Goal: Task Accomplishment & Management: Manage account settings

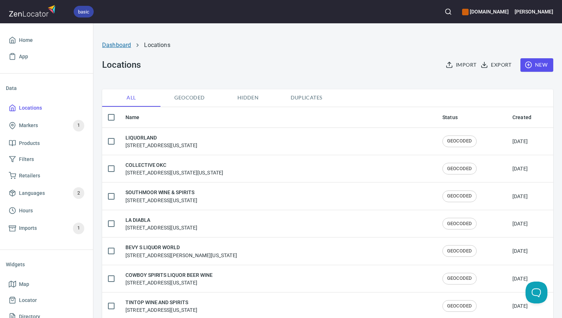
click at [121, 46] on link "Dashboard" at bounding box center [116, 45] width 29 height 7
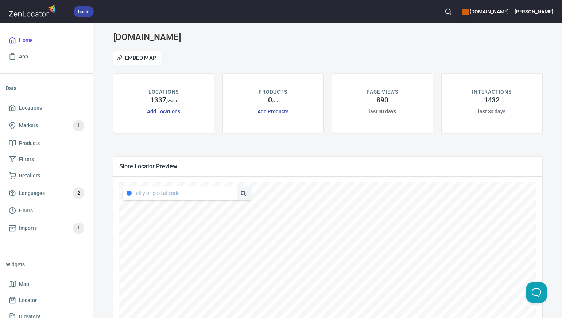
type input "[STREET_ADDRESS][US_STATE]"
drag, startPoint x: 137, startPoint y: 192, endPoint x: 234, endPoint y: 191, distance: 97.4
click at [234, 192] on div "[STREET_ADDRESS][US_STATE]" at bounding box center [187, 193] width 128 height 14
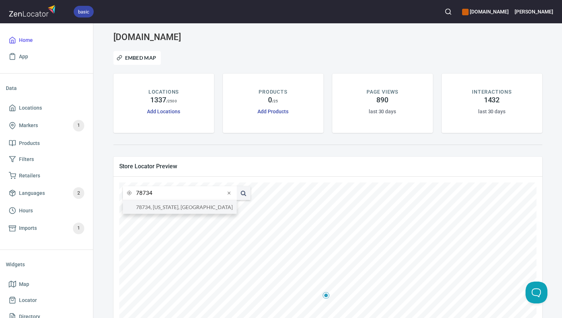
click at [219, 207] on li "78734, [US_STATE], [GEOGRAPHIC_DATA]" at bounding box center [180, 207] width 114 height 13
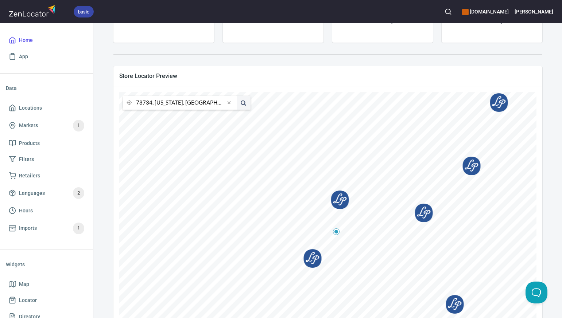
scroll to position [91, 0]
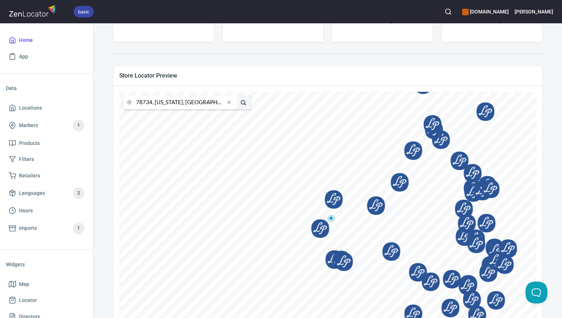
click at [152, 103] on input "78734, [US_STATE], [GEOGRAPHIC_DATA]" at bounding box center [180, 103] width 89 height 14
click at [156, 118] on li "76266, [US_STATE], [GEOGRAPHIC_DATA]" at bounding box center [180, 116] width 114 height 13
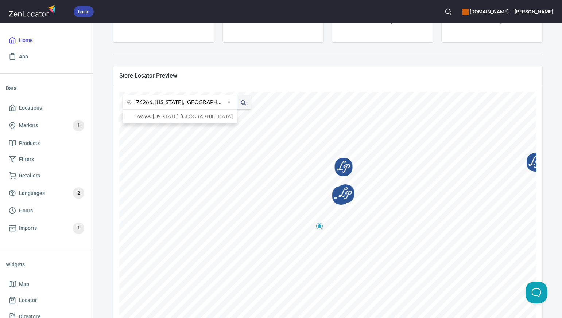
click at [151, 105] on input "76266, [US_STATE], [GEOGRAPHIC_DATA]" at bounding box center [180, 103] width 89 height 14
click at [155, 118] on li "76028, [GEOGRAPHIC_DATA], [US_STATE], [GEOGRAPHIC_DATA]" at bounding box center [180, 116] width 114 height 13
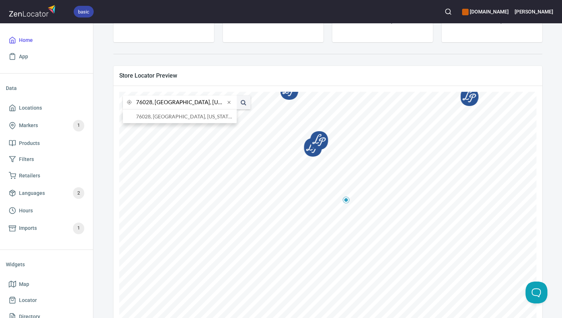
click at [151, 103] on input "76028, [GEOGRAPHIC_DATA], [US_STATE], [GEOGRAPHIC_DATA]" at bounding box center [180, 103] width 89 height 14
click at [158, 117] on li "76273, [GEOGRAPHIC_DATA], [US_STATE], [GEOGRAPHIC_DATA]" at bounding box center [180, 116] width 114 height 13
click at [151, 102] on input "76273, [GEOGRAPHIC_DATA], [US_STATE], [GEOGRAPHIC_DATA]" at bounding box center [180, 103] width 89 height 14
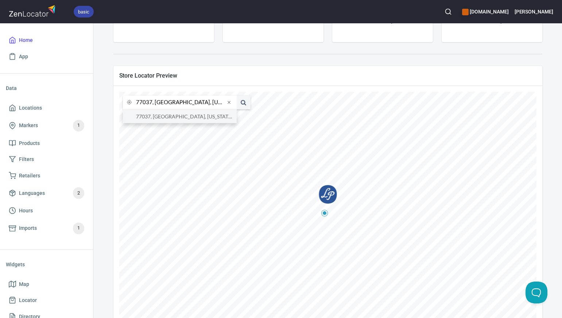
click at [158, 119] on li "77037, [GEOGRAPHIC_DATA], [US_STATE], [GEOGRAPHIC_DATA]" at bounding box center [180, 116] width 114 height 13
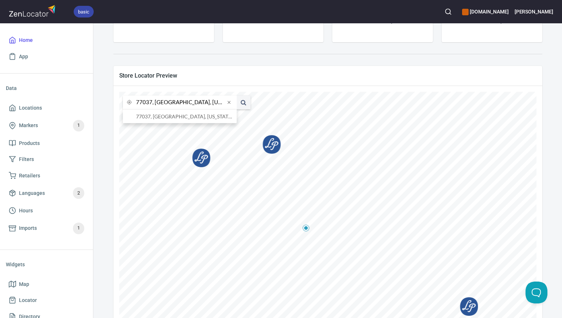
click at [151, 102] on input "77037, [GEOGRAPHIC_DATA], [US_STATE], [GEOGRAPHIC_DATA]" at bounding box center [180, 103] width 89 height 14
click at [162, 117] on li "[GEOGRAPHIC_DATA], [US_STATE], [GEOGRAPHIC_DATA]" at bounding box center [180, 116] width 114 height 13
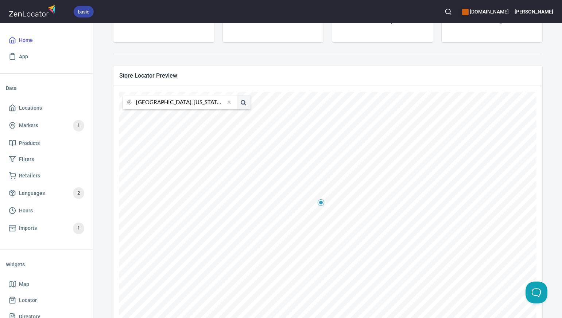
click at [152, 103] on input "[GEOGRAPHIC_DATA], [US_STATE], [GEOGRAPHIC_DATA]" at bounding box center [180, 103] width 89 height 14
click at [160, 118] on li "80302, [GEOGRAPHIC_DATA], [US_STATE], [GEOGRAPHIC_DATA]" at bounding box center [180, 116] width 114 height 13
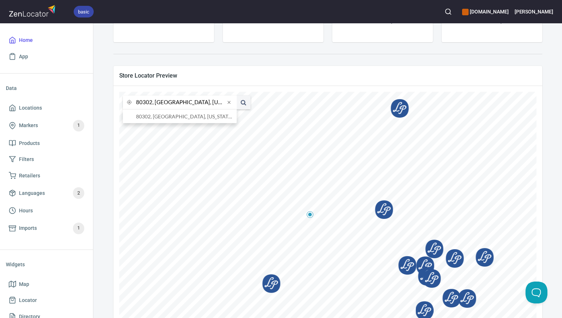
click at [152, 103] on input "80302, [GEOGRAPHIC_DATA], [US_STATE], [GEOGRAPHIC_DATA]" at bounding box center [180, 103] width 89 height 14
click at [173, 103] on input "[GEOGRAPHIC_DATA], [US_STATE], [GEOGRAPHIC_DATA]" at bounding box center [180, 103] width 89 height 14
type input "80011 [US_STATE], [GEOGRAPHIC_DATA]"
click at [237, 96] on button at bounding box center [244, 103] width 14 height 14
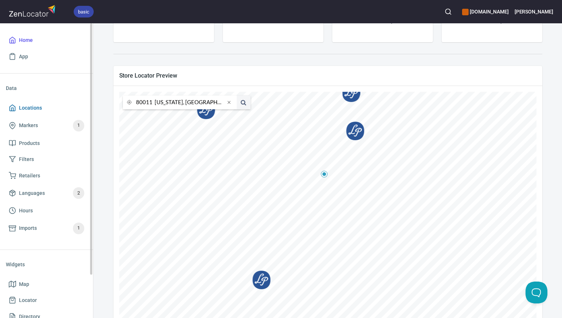
click at [44, 108] on span "Locations" at bounding box center [47, 108] width 76 height 9
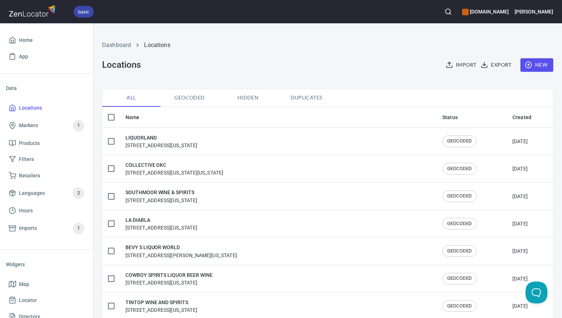
click at [538, 64] on span "New" at bounding box center [536, 65] width 21 height 9
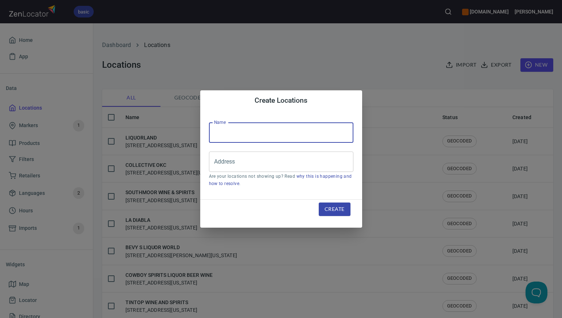
click at [215, 136] on input "text" at bounding box center [281, 133] width 144 height 20
paste input "ROSE HILL WINE & SPIRITS"
type input "ROSE HILL WINE & SPIRITS"
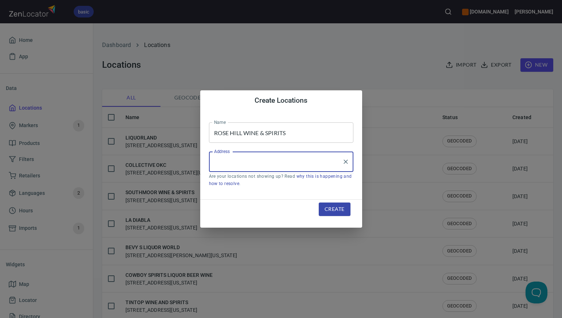
click at [218, 162] on input "Address" at bounding box center [275, 162] width 127 height 14
paste input "[STREET_ADDRESS]"
click at [248, 182] on li "[STREET_ADDRESS][US_STATE]" at bounding box center [281, 183] width 144 height 13
type input "[STREET_ADDRESS][US_STATE]"
click at [330, 209] on span "Create" at bounding box center [335, 209] width 20 height 9
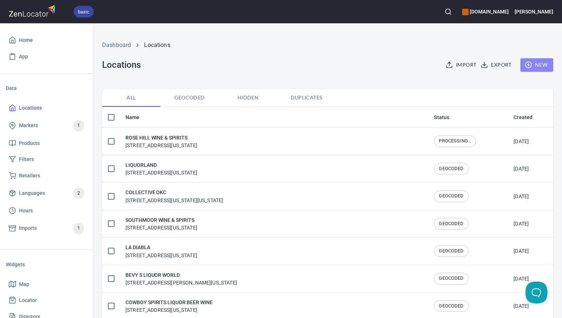
click at [540, 62] on span "New" at bounding box center [536, 65] width 21 height 9
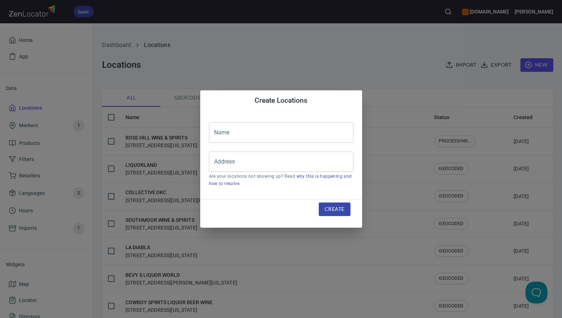
click at [236, 131] on input "text" at bounding box center [281, 133] width 144 height 20
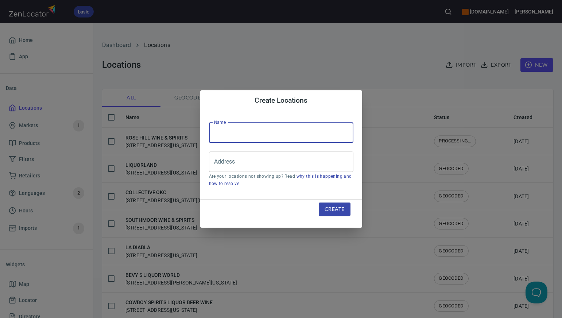
paste input "CLIMB- EFT"
type input "CLIMB"
click at [215, 163] on input "Address" at bounding box center [275, 162] width 127 height 14
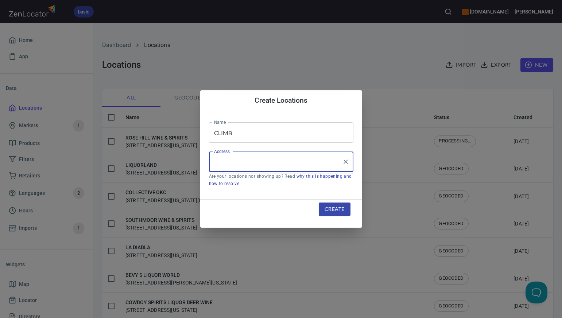
paste input "[STREET_ADDRESS]"
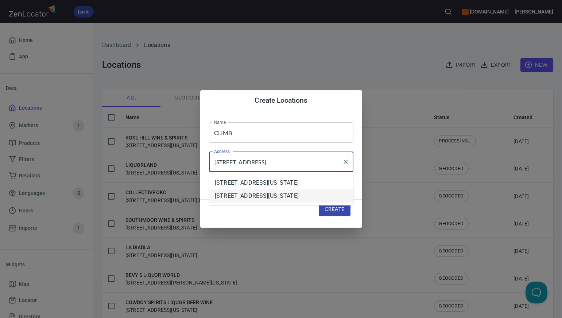
click at [246, 203] on li "[STREET_ADDRESS][US_STATE]" at bounding box center [281, 196] width 144 height 13
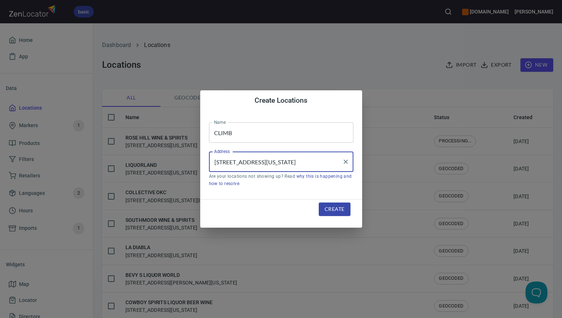
type input "[STREET_ADDRESS][US_STATE]"
click at [337, 209] on span "Create" at bounding box center [335, 209] width 20 height 9
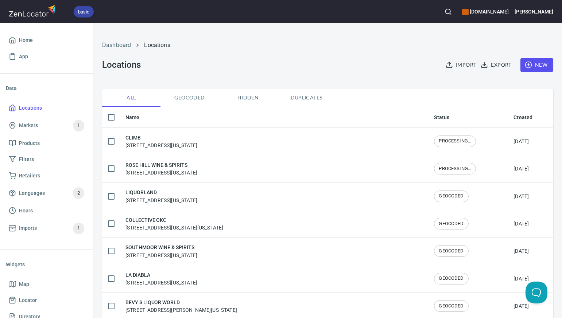
click at [541, 63] on span "New" at bounding box center [536, 65] width 21 height 9
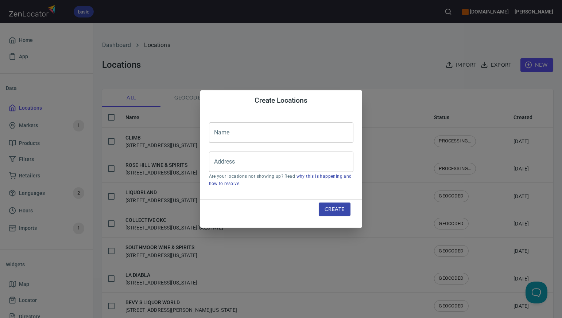
click at [224, 131] on input "text" at bounding box center [281, 133] width 144 height 20
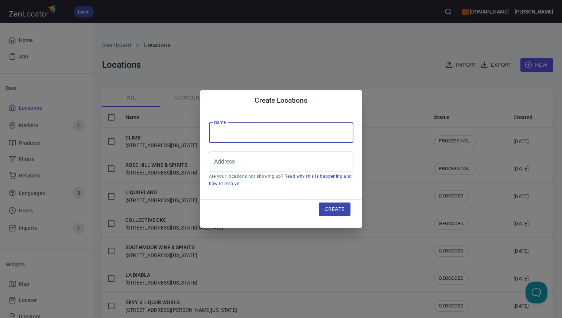
paste input "CEDAR VALLEY LIQUOR"
type input "CEDAR VALLEY LIQUOR"
click at [218, 160] on input "Address" at bounding box center [275, 162] width 127 height 14
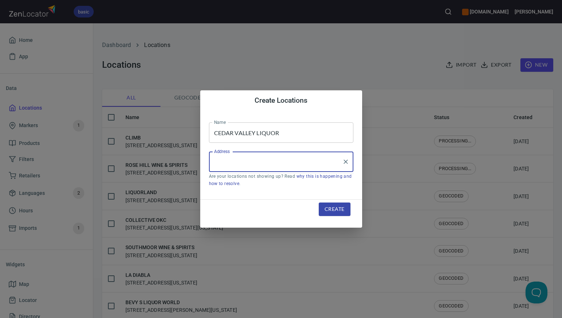
paste input "[STREET_ADDRESS]"
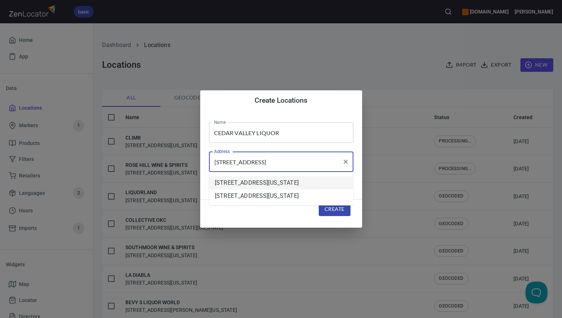
click at [245, 187] on li "[STREET_ADDRESS][US_STATE]" at bounding box center [281, 183] width 144 height 13
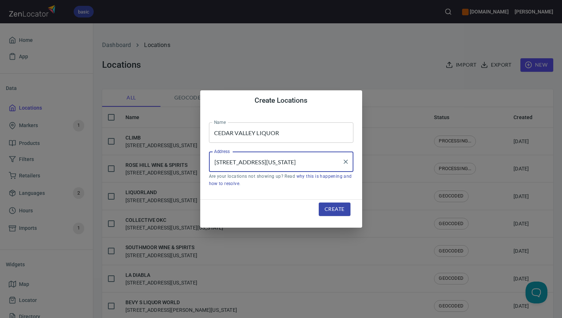
click at [254, 163] on input "[STREET_ADDRESS][US_STATE]" at bounding box center [275, 162] width 127 height 14
type input "[STREET_ADDRESS][US_STATE]"
click at [327, 208] on span "Create" at bounding box center [335, 209] width 20 height 9
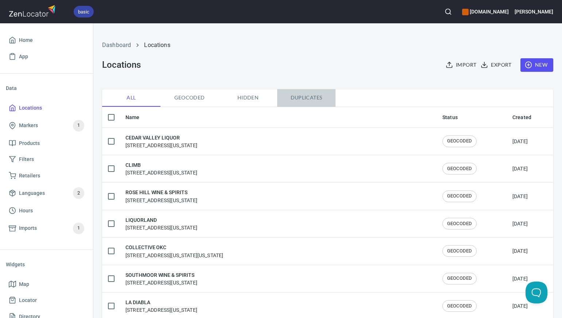
click at [303, 97] on span "Duplicates" at bounding box center [307, 97] width 50 height 9
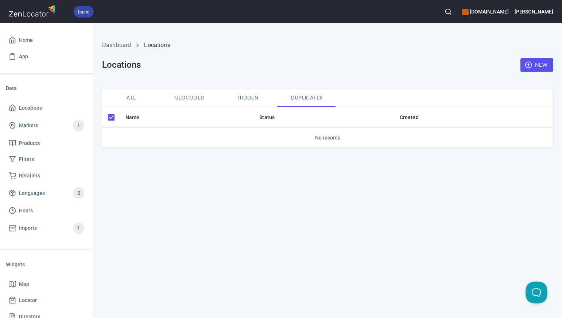
checkbox input "false"
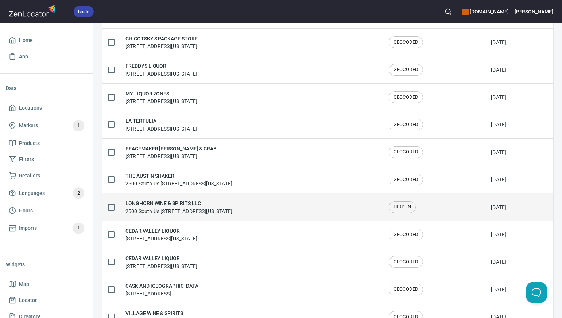
scroll to position [148, 0]
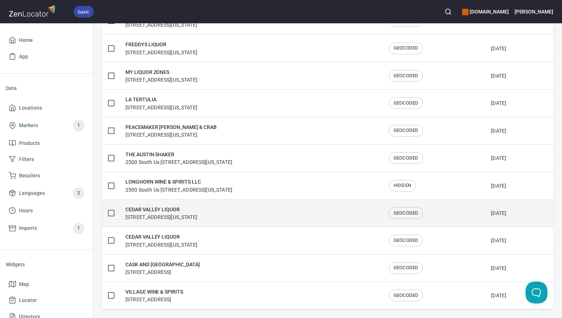
click at [112, 212] on input "checkbox" at bounding box center [111, 213] width 15 height 15
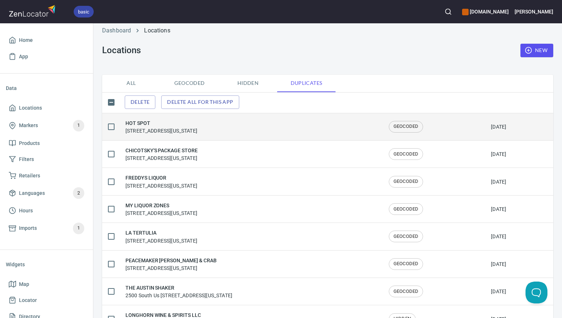
scroll to position [14, 0]
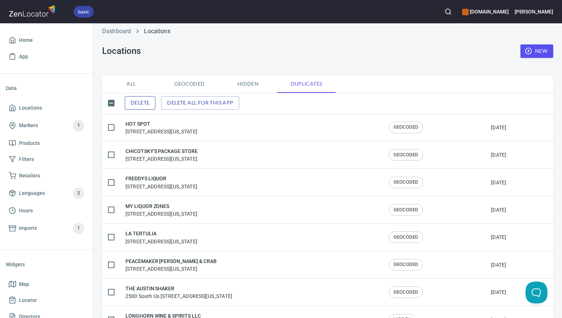
click at [147, 102] on span "Delete" at bounding box center [140, 102] width 19 height 9
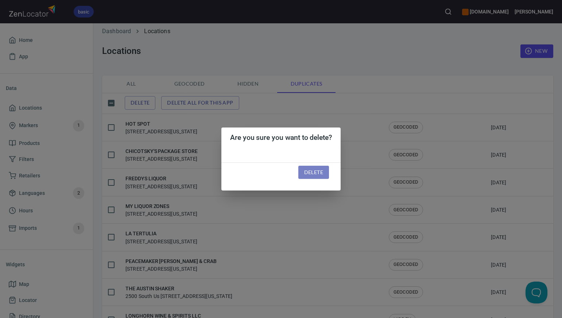
click at [312, 172] on span "Delete" at bounding box center [313, 172] width 19 height 9
checkbox input "false"
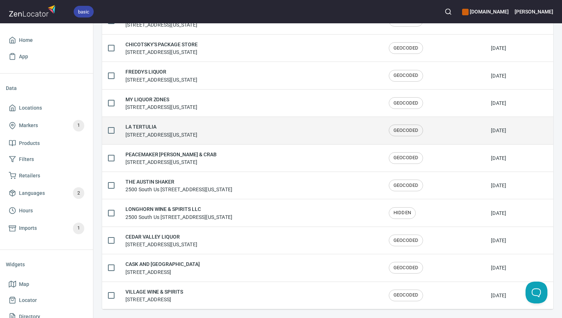
scroll to position [0, 0]
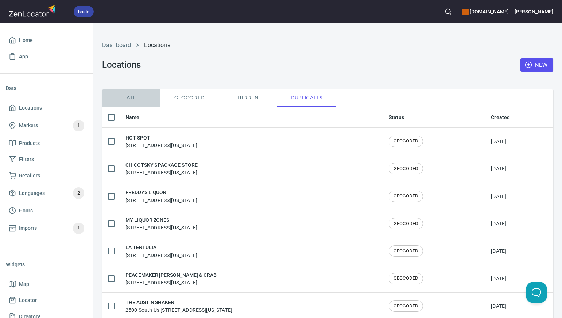
click at [131, 97] on span "All" at bounding box center [132, 97] width 50 height 9
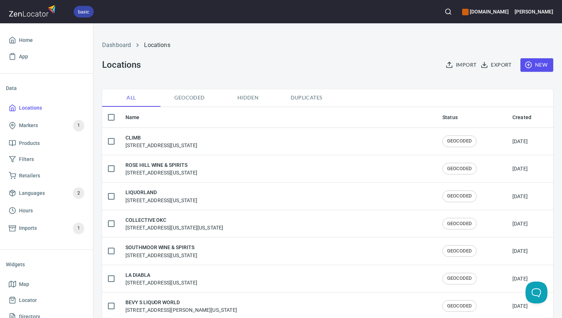
click at [305, 59] on div "Dashboard Locations Locations Import Export New" at bounding box center [328, 56] width 460 height 57
